Goal: Find contact information: Find contact information

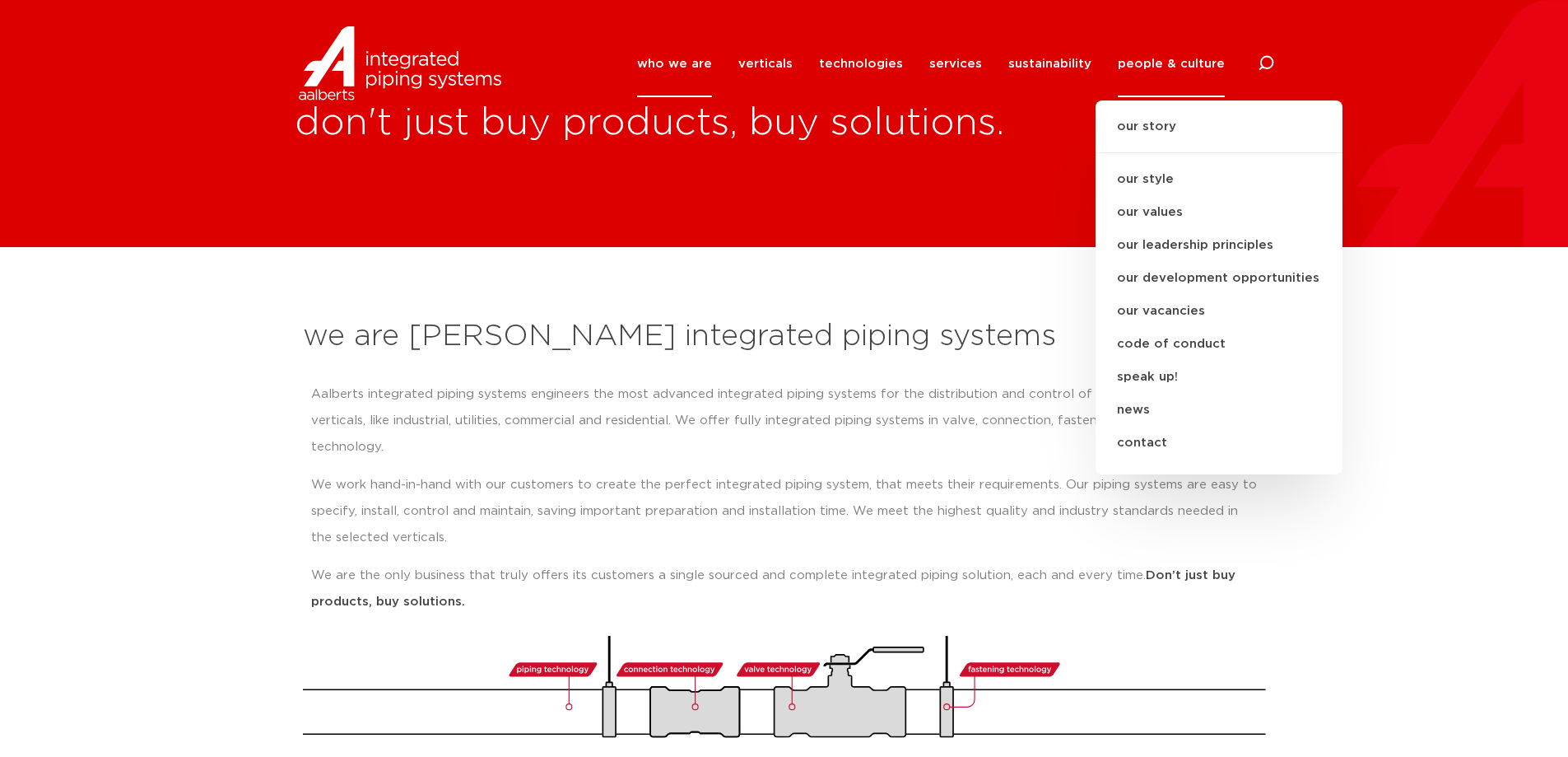
click at [744, 437] on div "Aalberts integrated piping systems engineers the most advanced integrated pipin…" at bounding box center [784, 498] width 947 height 234
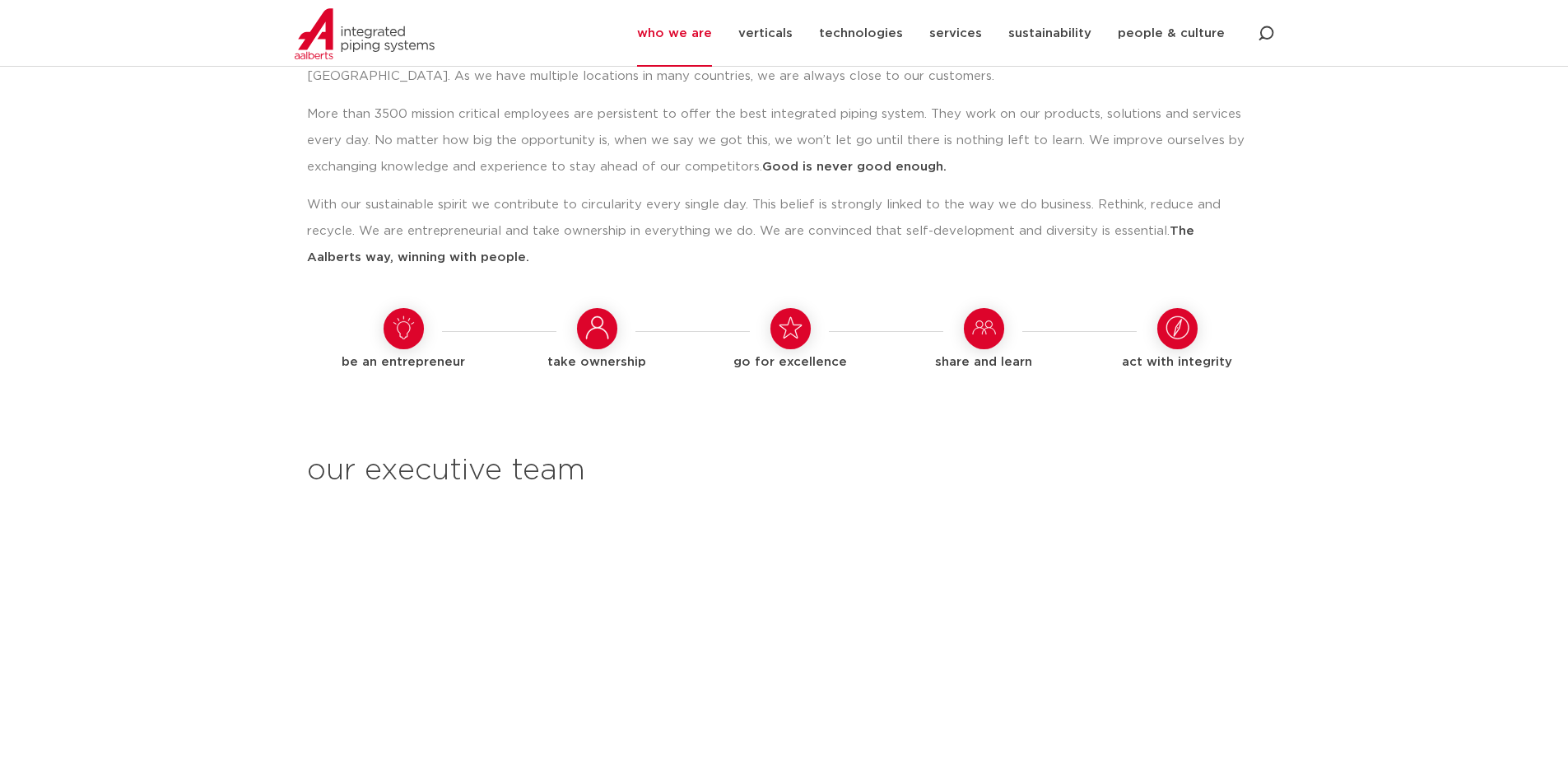
scroll to position [1397, 0]
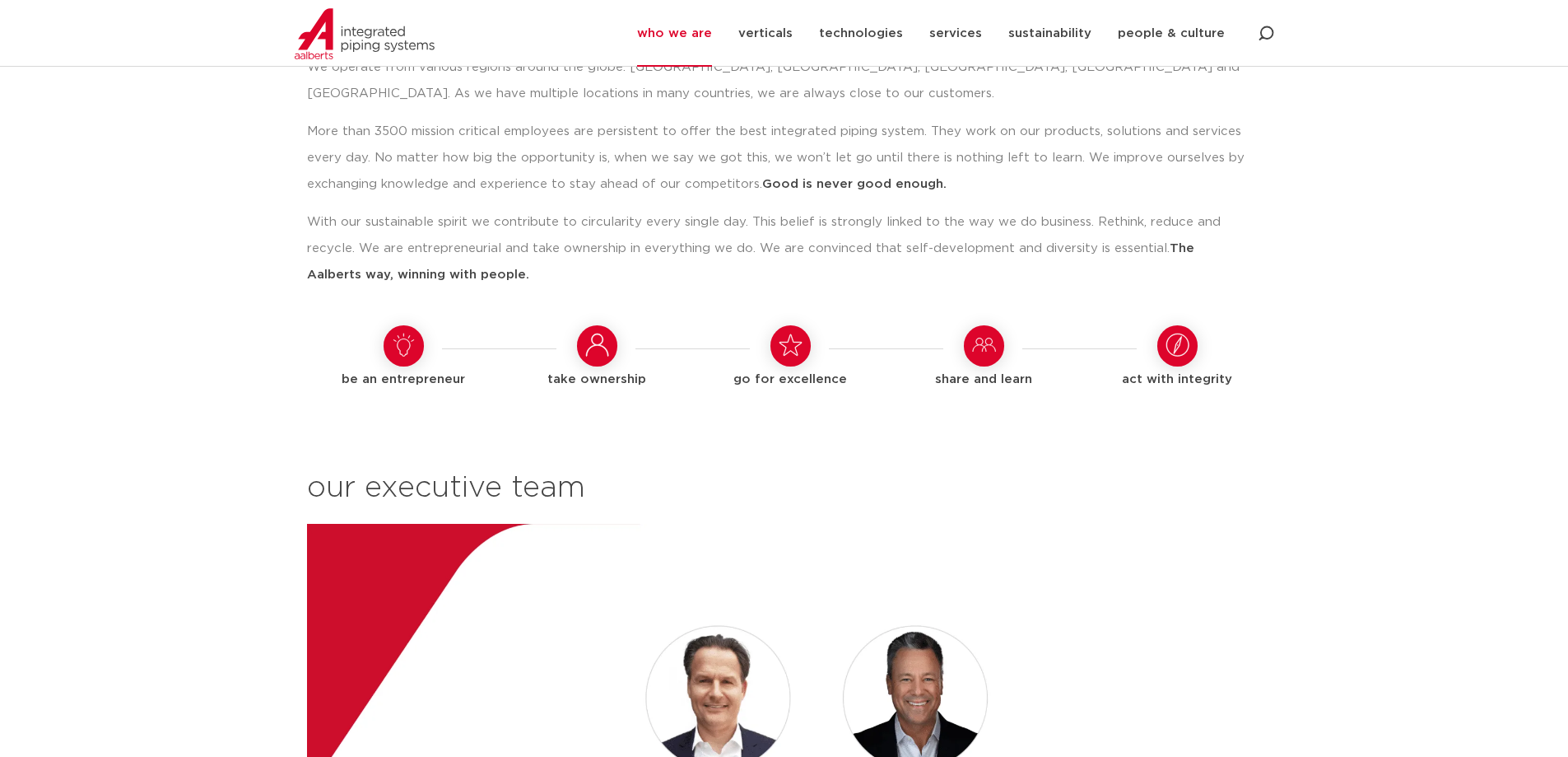
click at [1422, 209] on section "our way of working We operate from various regions around the globe: [GEOGRAPHI…" at bounding box center [784, 542] width 1568 height 1119
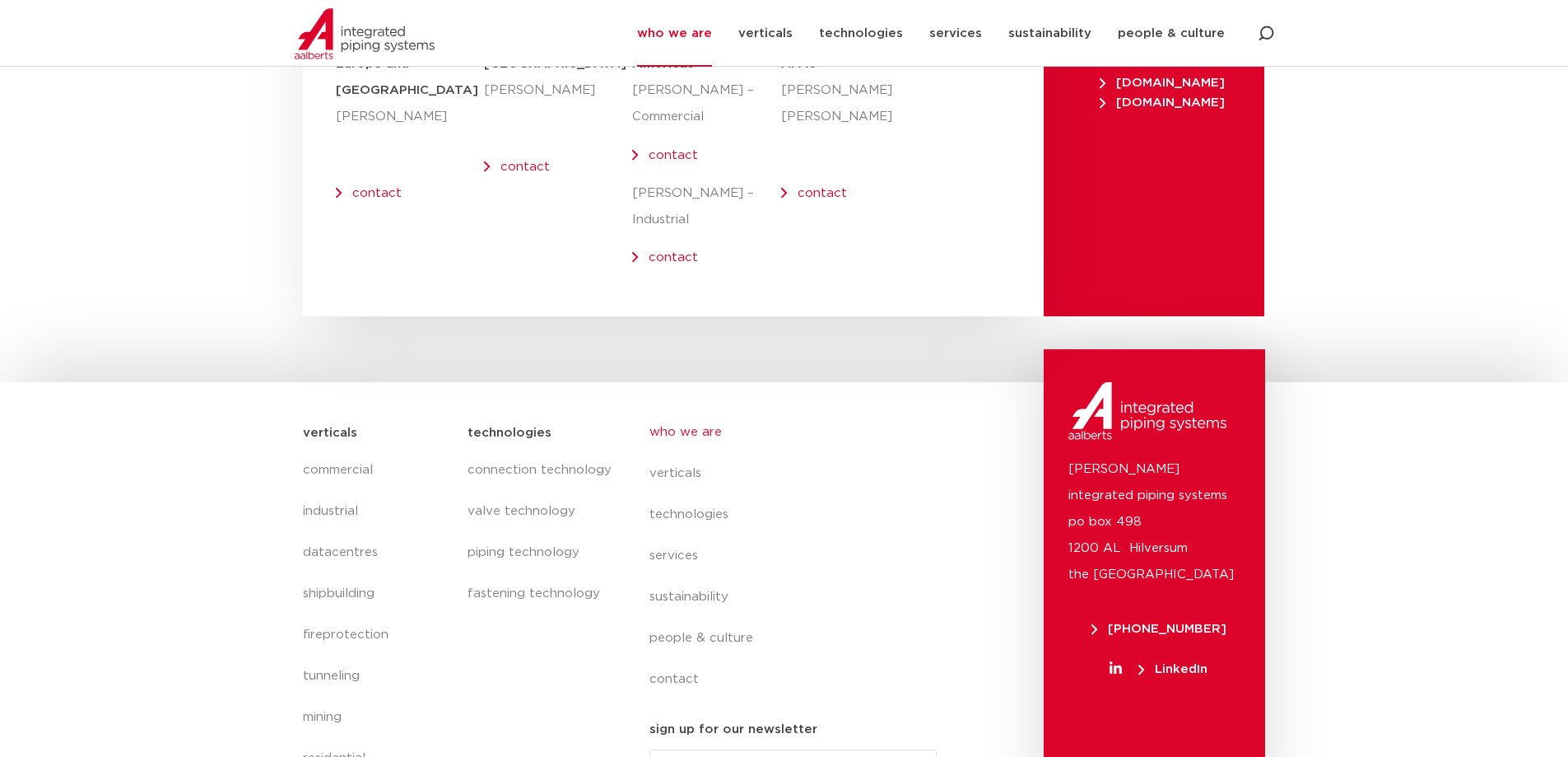
scroll to position [6393, 0]
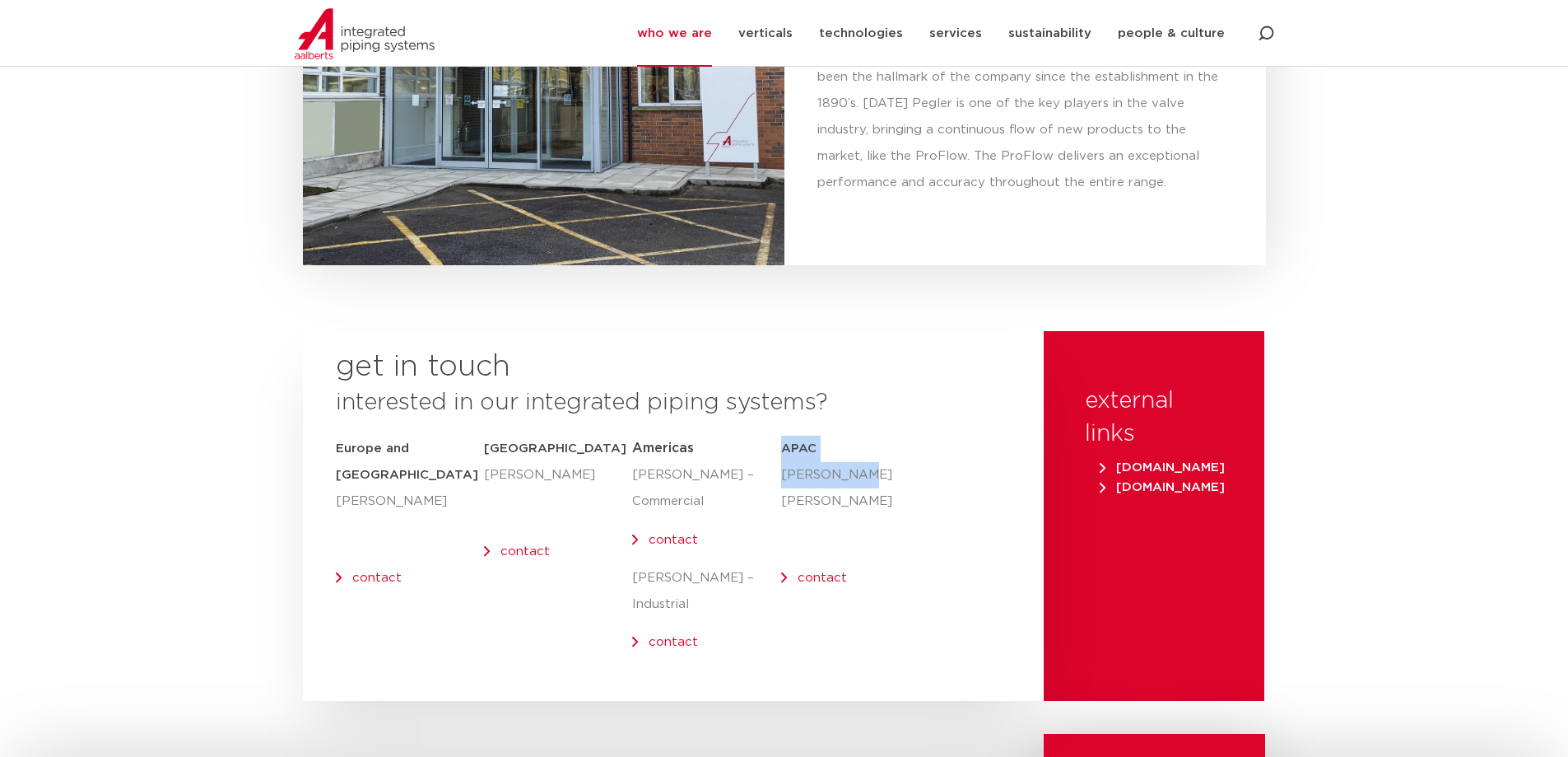
drag, startPoint x: 782, startPoint y: 422, endPoint x: 871, endPoint y: 446, distance: 92.2
click at [871, 446] on div "APAC [PERSON_NAME] [PERSON_NAME] contact" at bounding box center [826, 514] width 90 height 155
copy div "APAC [PERSON_NAME] [PERSON_NAME]"
click at [902, 507] on div "get in touch interested in our integrated piping systems? [GEOGRAPHIC_DATA] and…" at bounding box center [673, 516] width 741 height 370
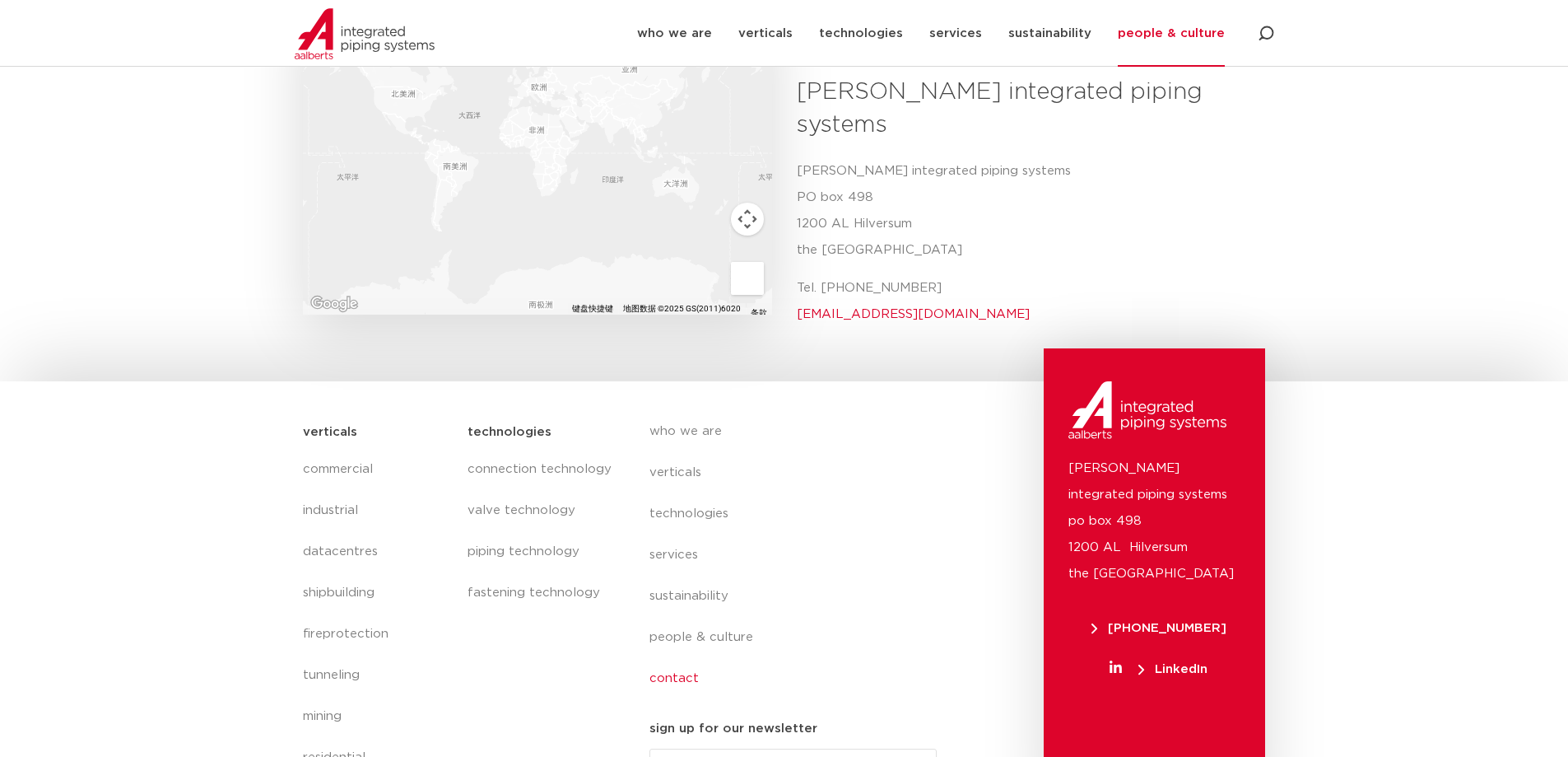
scroll to position [285, 0]
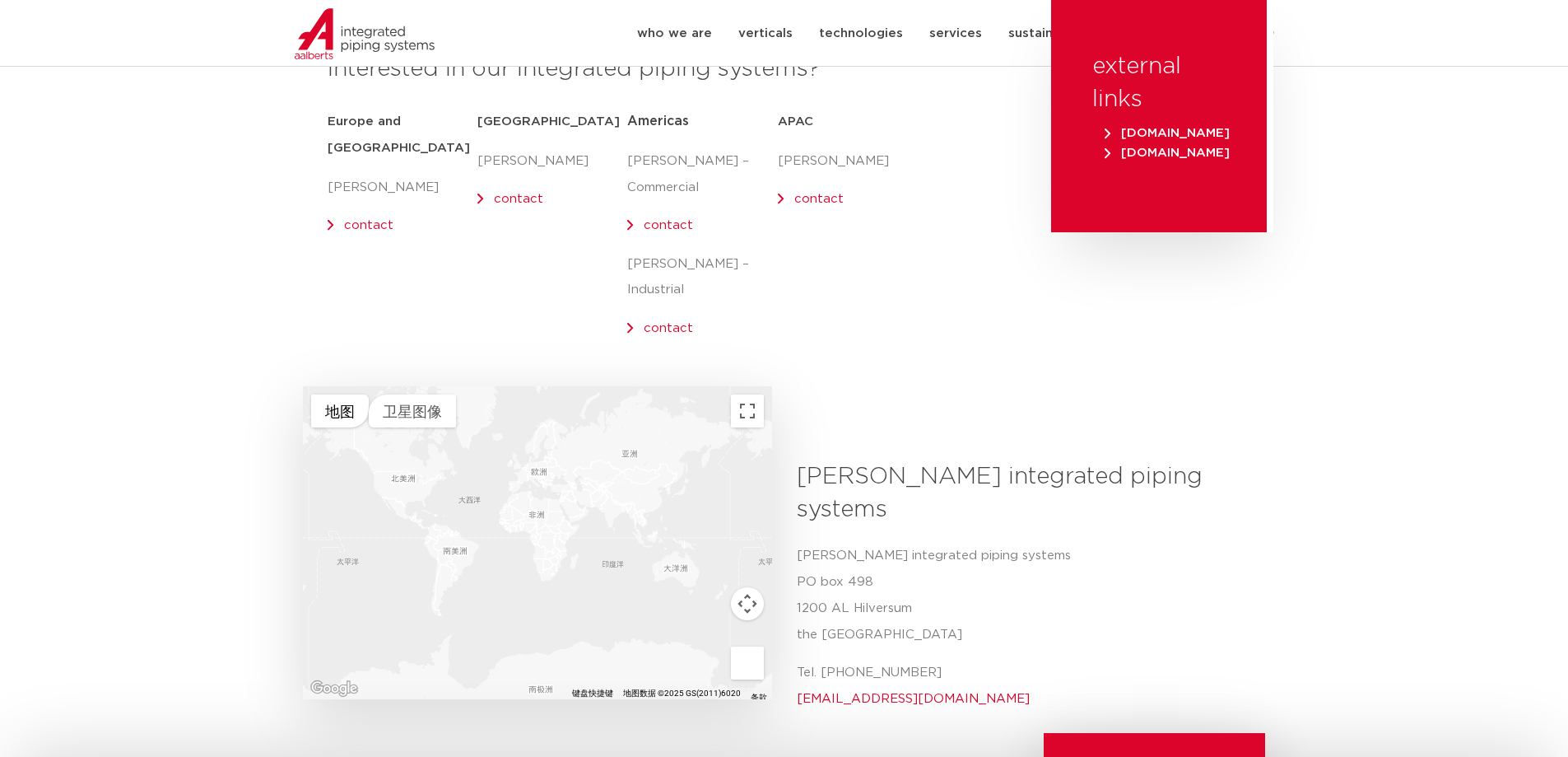
drag, startPoint x: 804, startPoint y: 446, endPoint x: 971, endPoint y: 592, distance: 221.8
click at [971, 613] on div "[PERSON_NAME] integrated piping systems Aalberts integrated [STREET_ADDRESS] Te…" at bounding box center [1025, 592] width 481 height 264
click at [952, 460] on h3 "[PERSON_NAME] integrated piping systems" at bounding box center [1025, 493] width 457 height 66
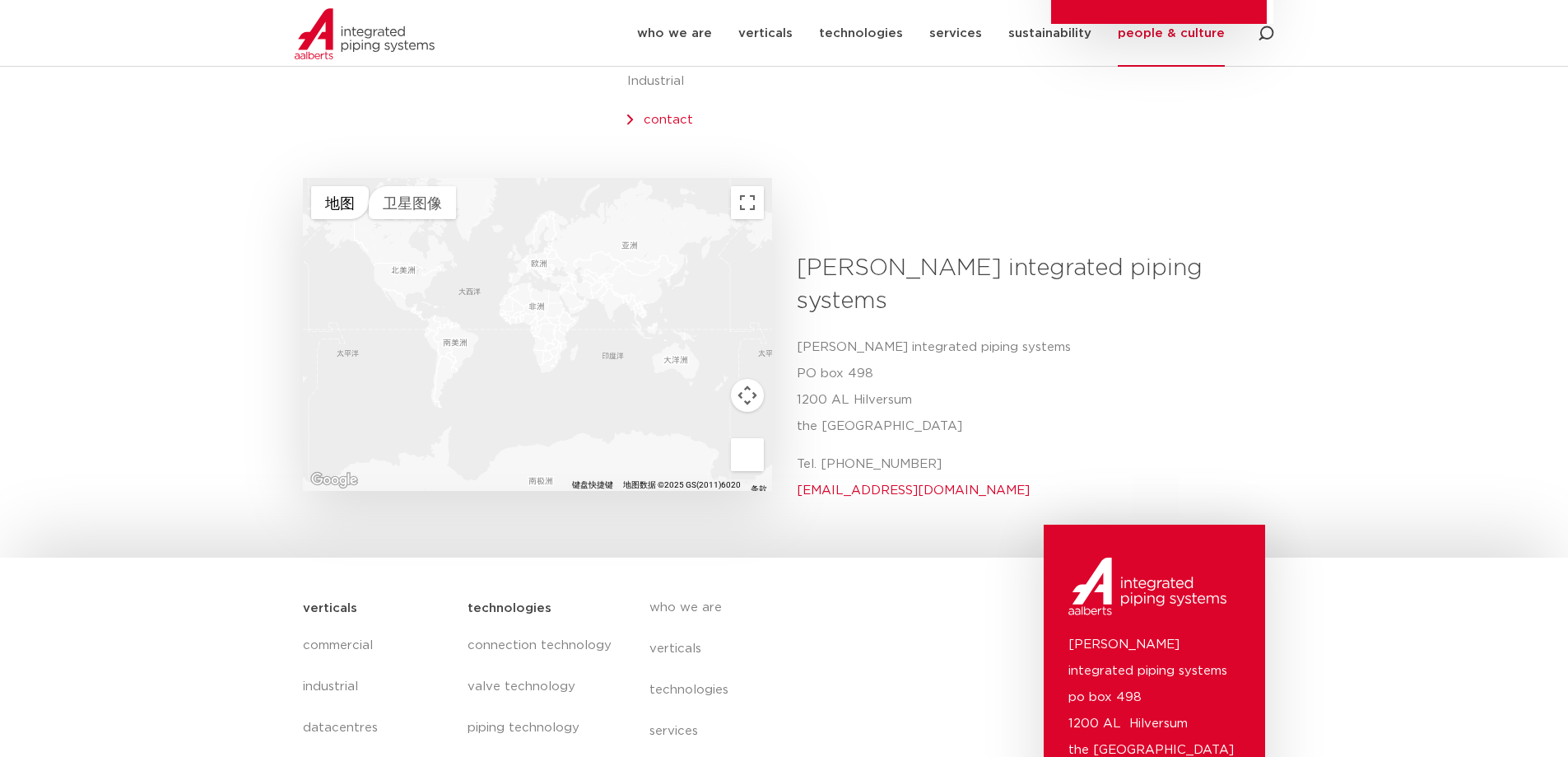
scroll to position [492, 0]
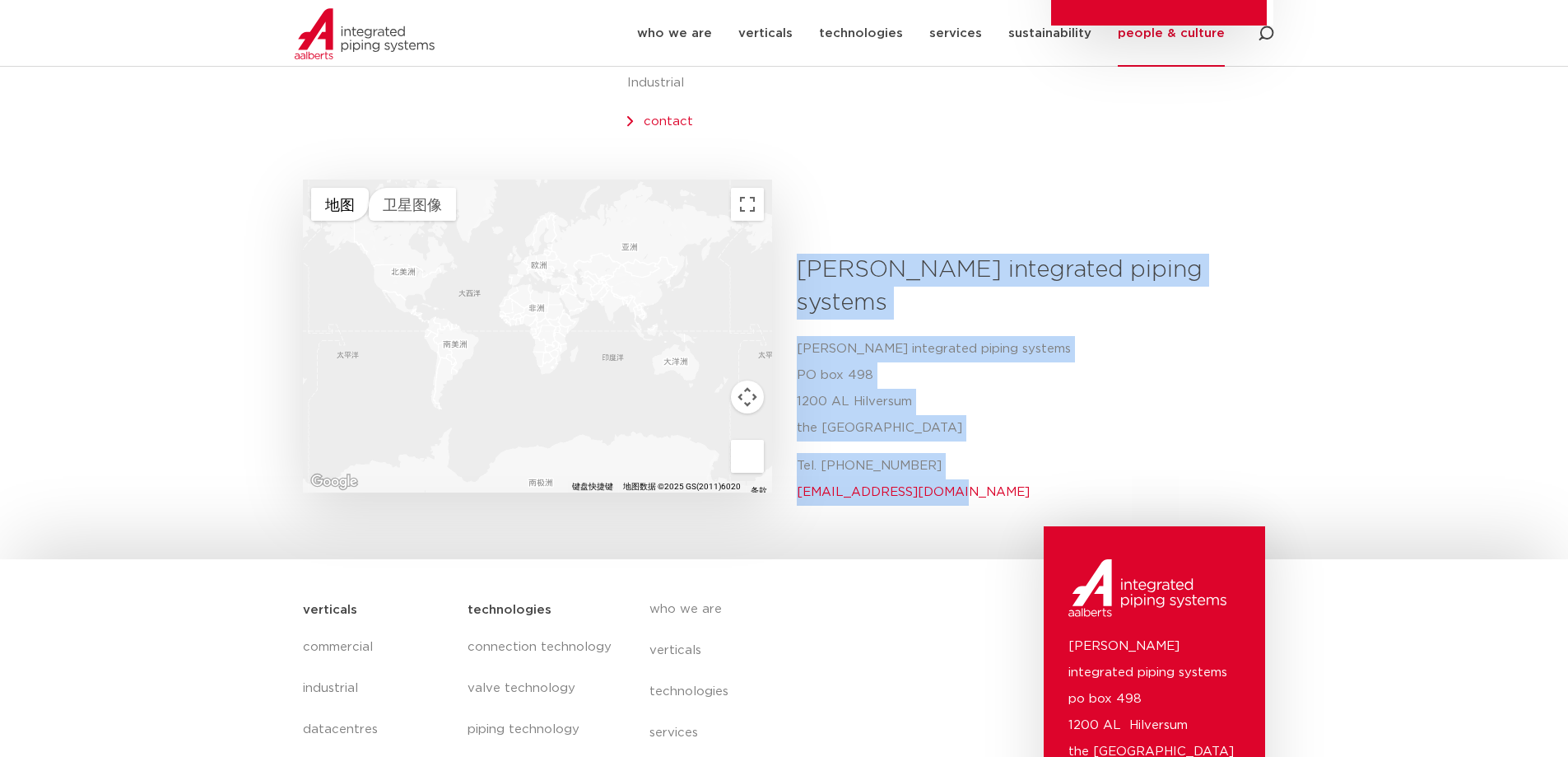
drag, startPoint x: 801, startPoint y: 247, endPoint x: 958, endPoint y: 435, distance: 244.9
click at [958, 435] on div "Aalberts integrated piping systems Aalberts integrated piping systems PO box 49…" at bounding box center [1025, 385] width 481 height 264
copy div "Aalberts integrated piping systems Aalberts integrated piping systems PO box 49…"
click at [1405, 351] on section "← 左移 → 右移 ↑ 上移 ↓ 下移 + 放大 - 缩小 家 左移 75% 结束 右移 75% 向上翻页 上移 75% 向下翻页 下移 75% 地图 地形 …" at bounding box center [784, 386] width 1568 height 280
click at [1300, 193] on div "don't just buy products, buy solutions. get in touch interested in our integrat…" at bounding box center [784, 17] width 1568 height 1018
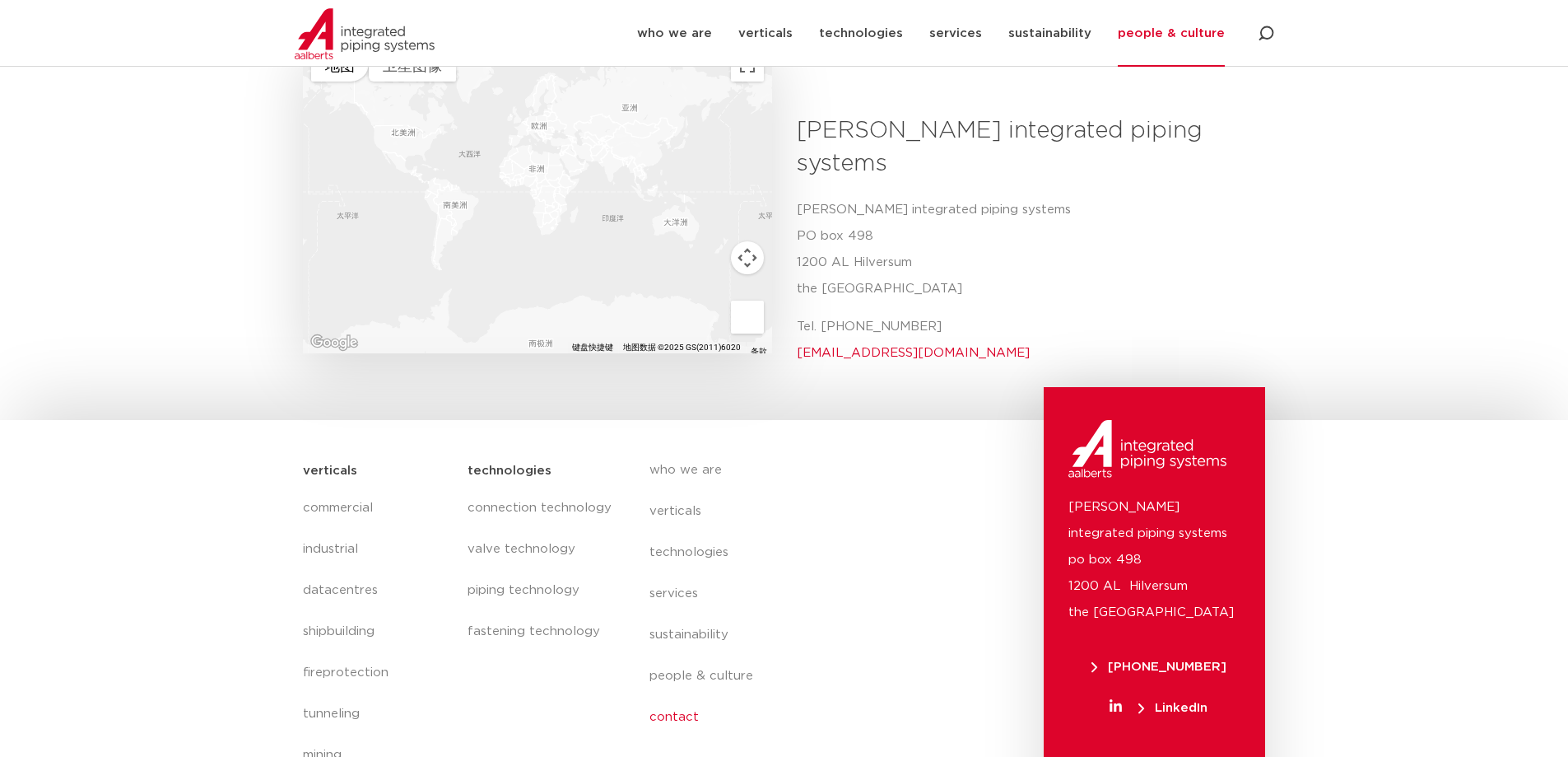
scroll to position [670, 0]
